Goal: Find specific page/section: Find specific page/section

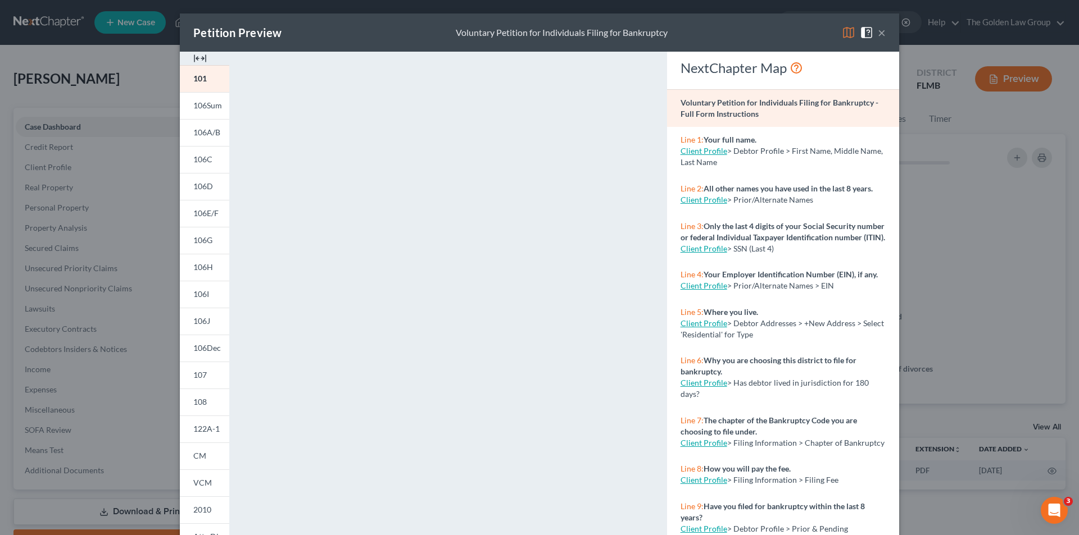
click at [96, 217] on div "Petition Preview Voluntary Petition for Individuals Filing for Bankruptcy × 101…" at bounding box center [539, 267] width 1079 height 535
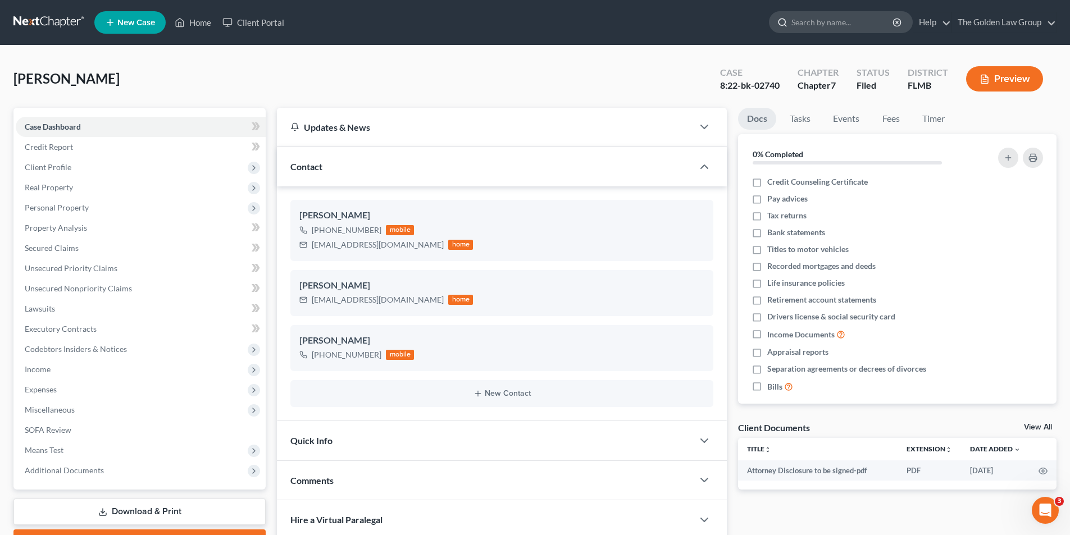
click at [799, 24] on input "search" at bounding box center [843, 22] width 103 height 21
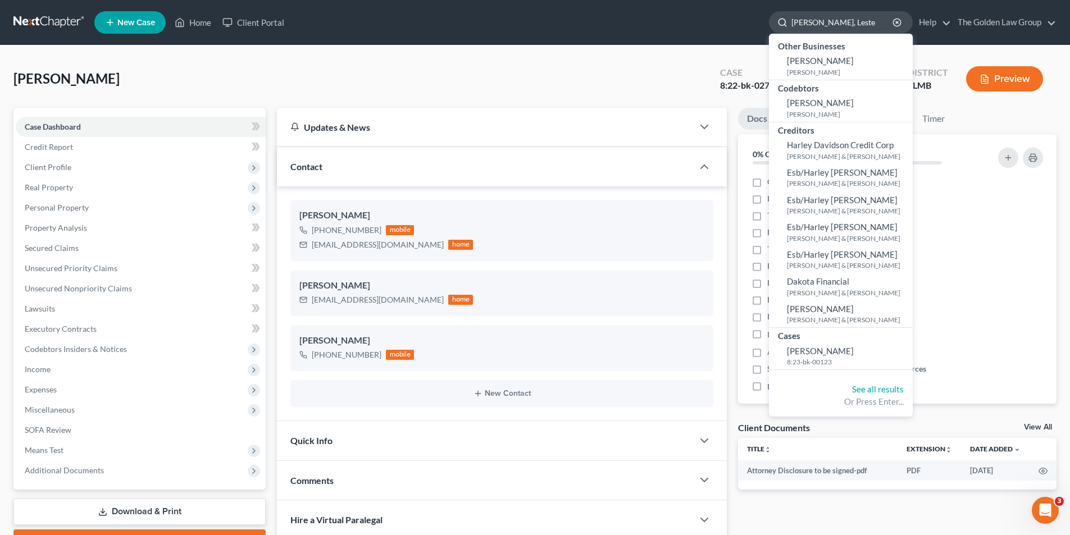
type input "[PERSON_NAME]"
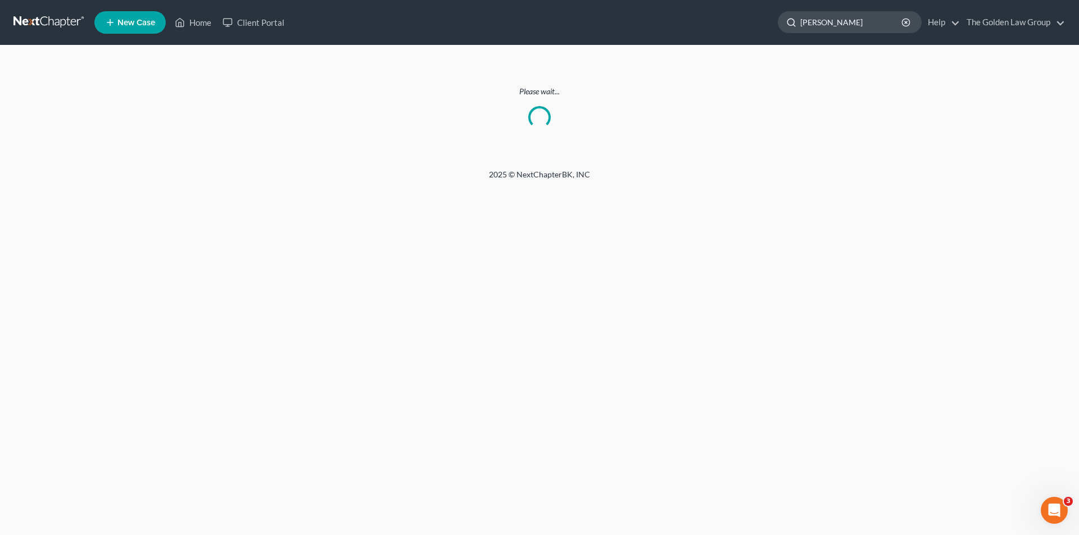
click at [862, 25] on input "[PERSON_NAME]" at bounding box center [851, 22] width 103 height 21
type input "[PERSON_NAME]"
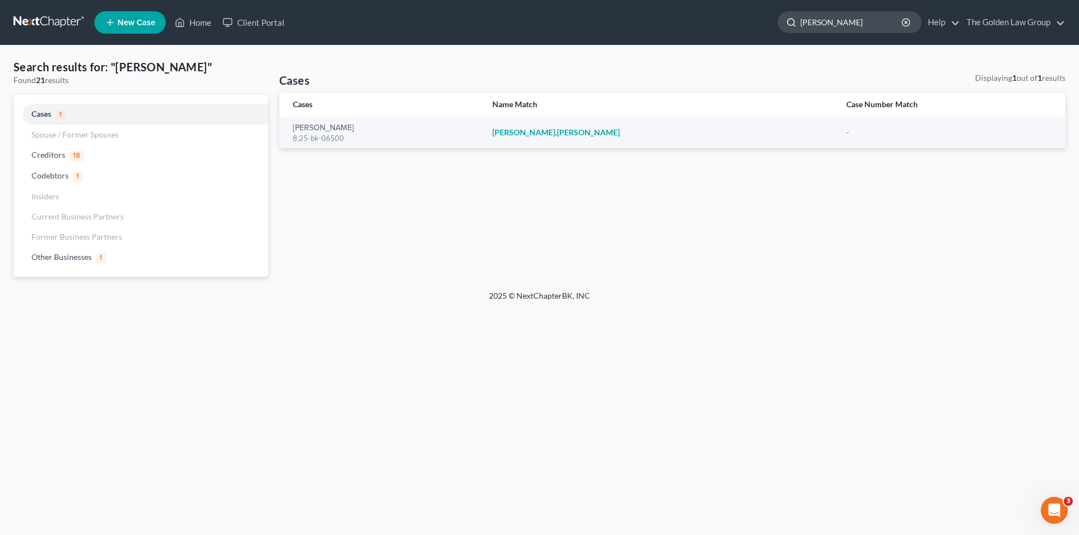
click at [863, 24] on input "[PERSON_NAME]" at bounding box center [851, 22] width 103 height 21
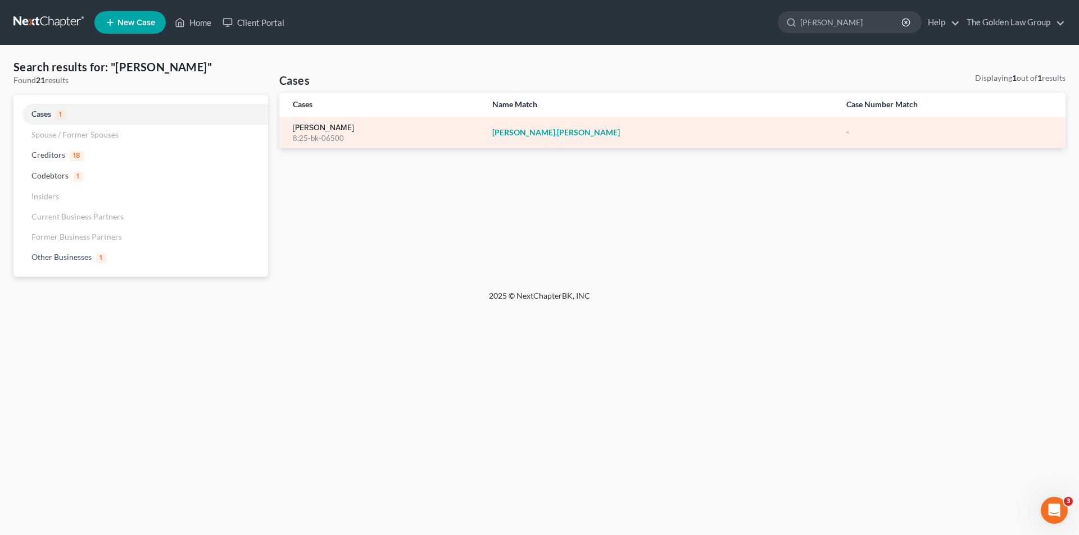
click at [315, 128] on link "[PERSON_NAME]" at bounding box center [323, 128] width 61 height 8
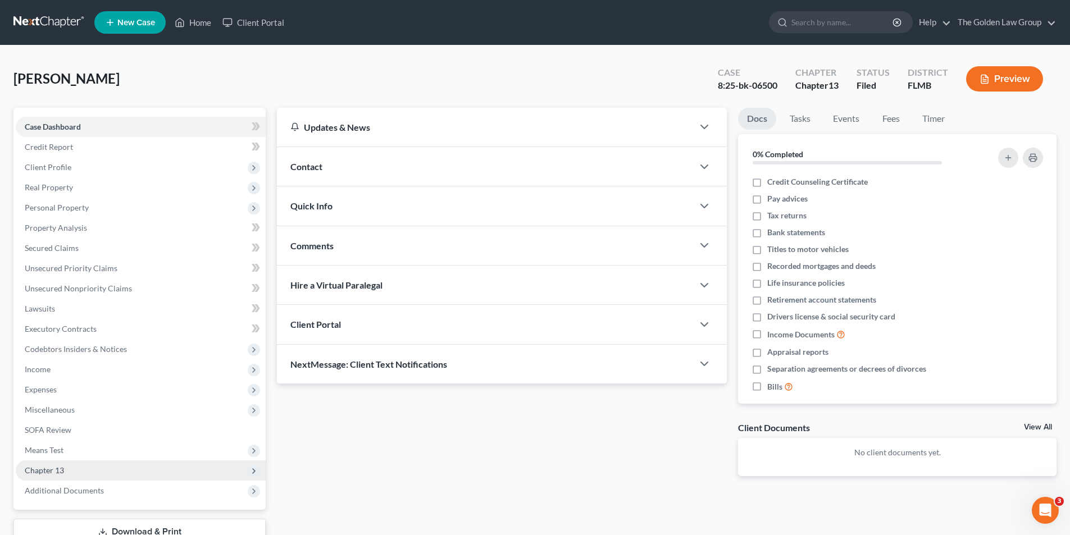
scroll to position [56, 0]
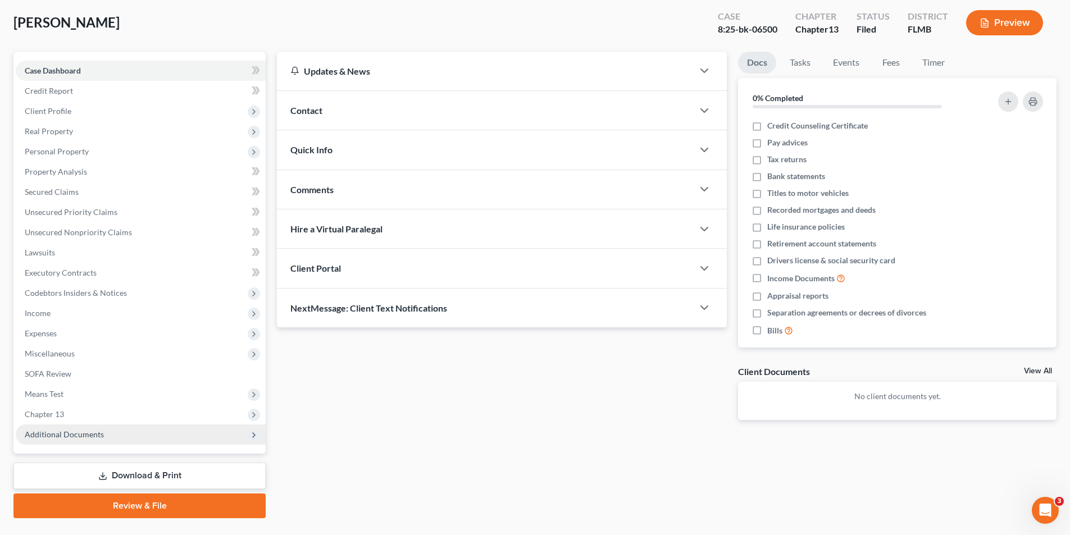
click at [78, 434] on span "Additional Documents" at bounding box center [64, 435] width 79 height 10
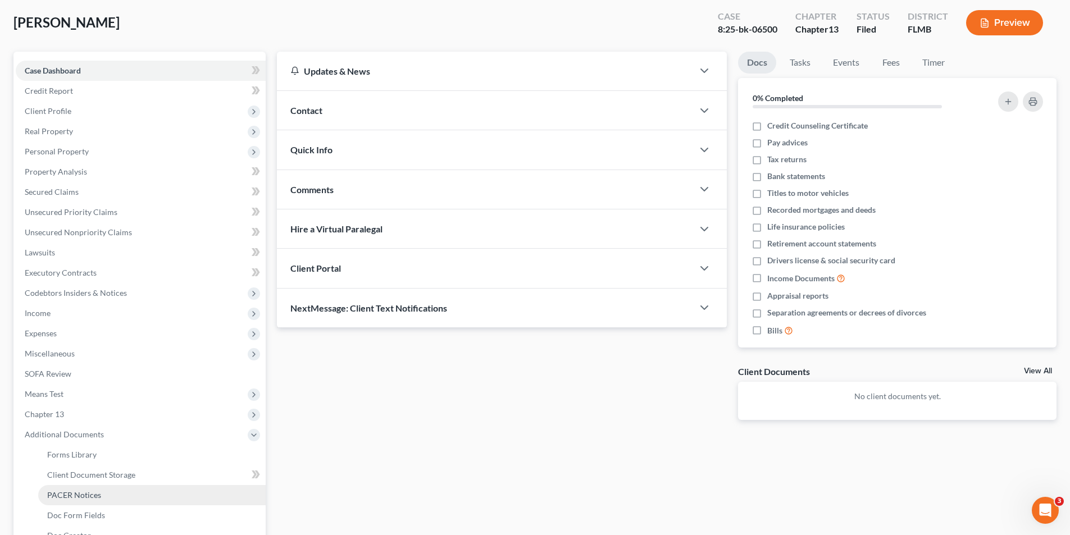
click at [75, 494] on span "PACER Notices" at bounding box center [74, 496] width 54 height 10
